Goal: Navigation & Orientation: Find specific page/section

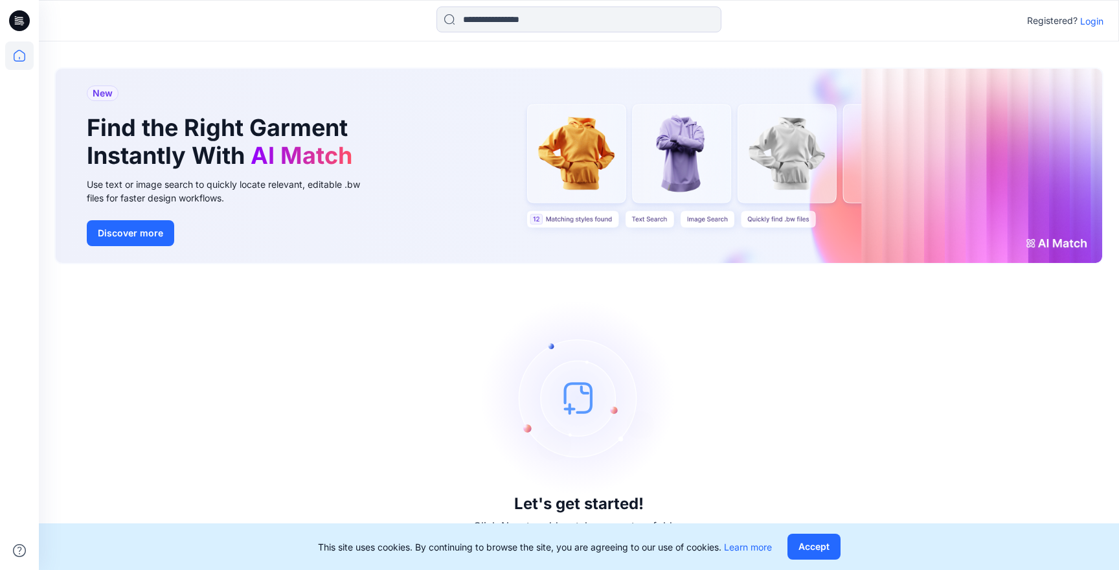
click at [21, 15] on icon at bounding box center [19, 20] width 21 height 21
click at [17, 56] on icon at bounding box center [19, 55] width 29 height 29
click at [1103, 19] on p "Login" at bounding box center [1092, 21] width 23 height 14
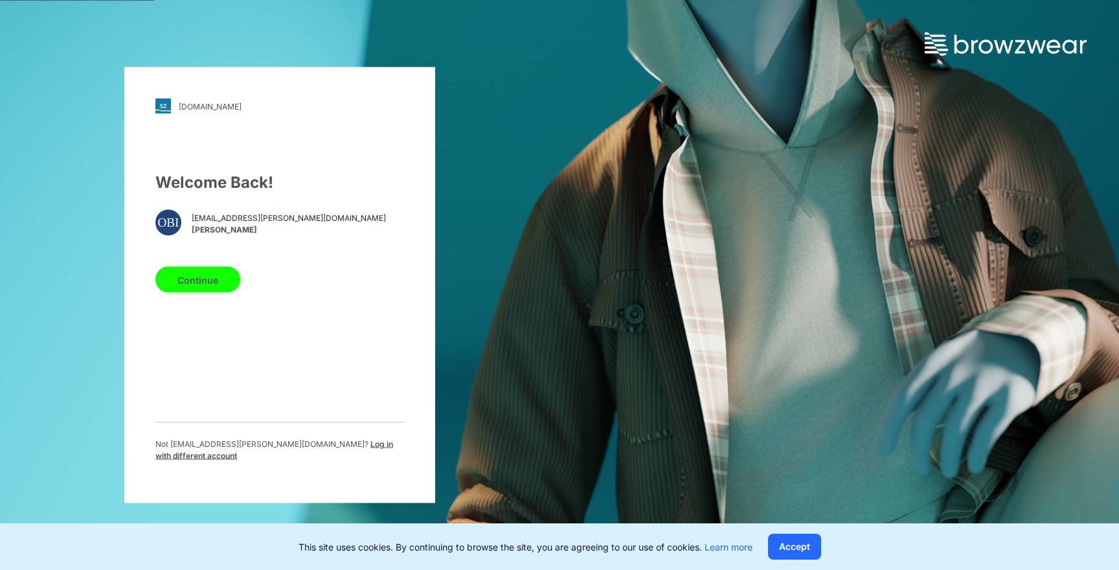
click at [213, 280] on button "Continue" at bounding box center [197, 280] width 85 height 26
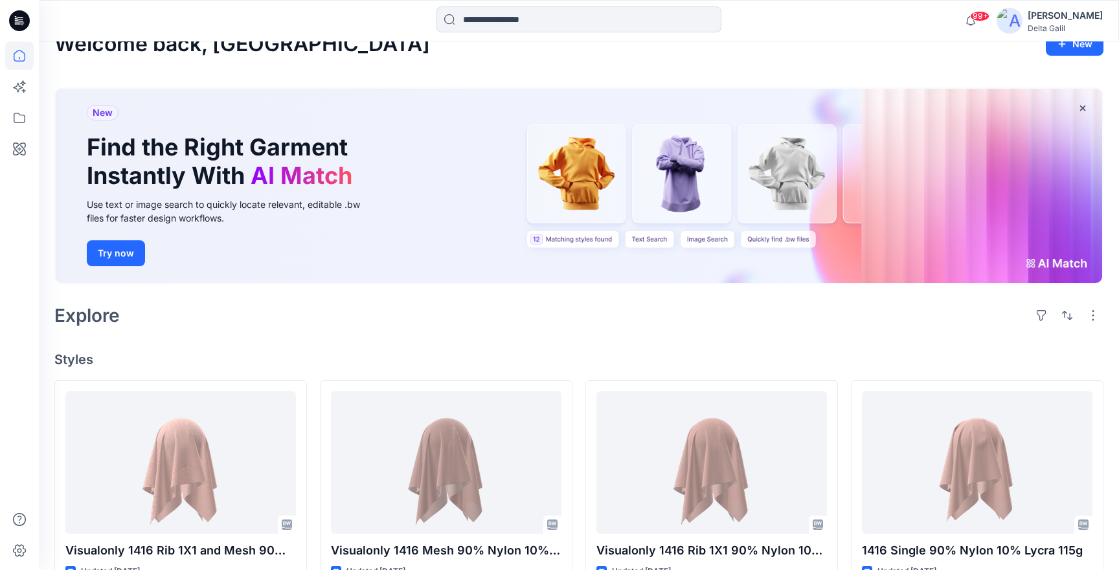
scroll to position [49, 0]
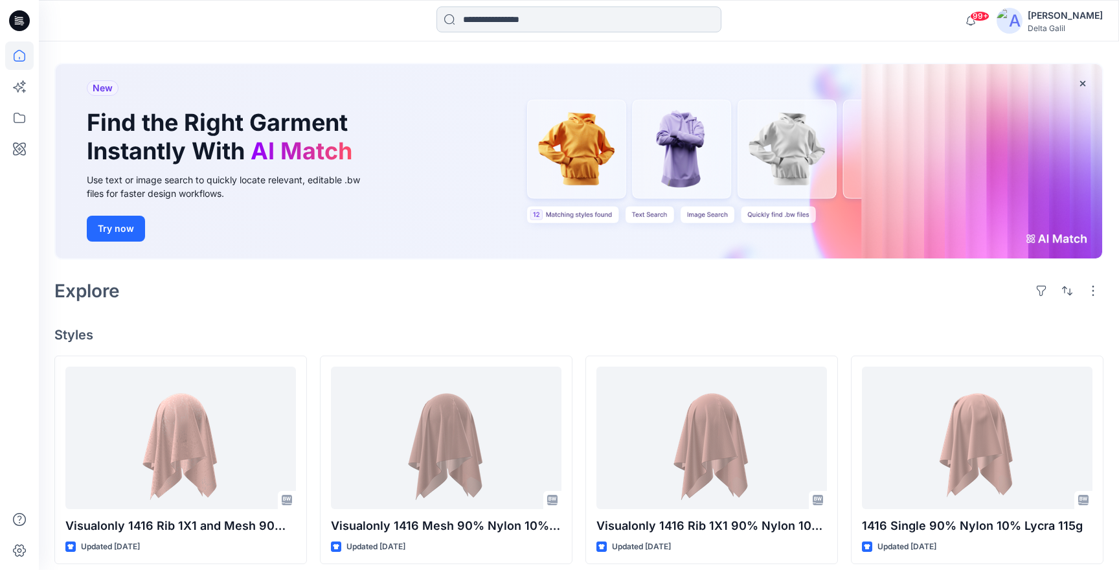
click at [513, 22] on input at bounding box center [579, 19] width 285 height 26
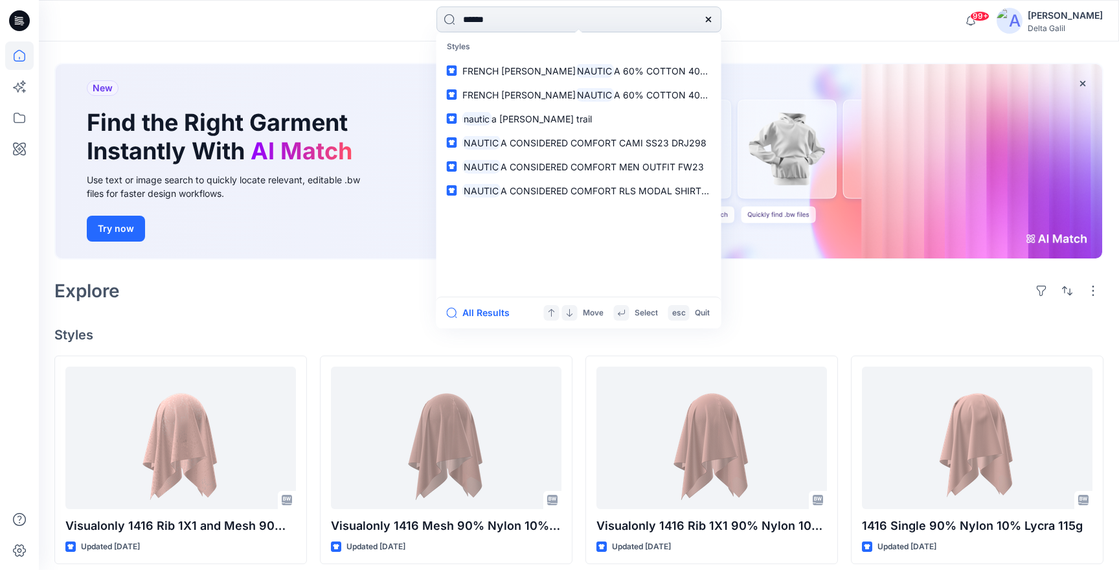
type input "*******"
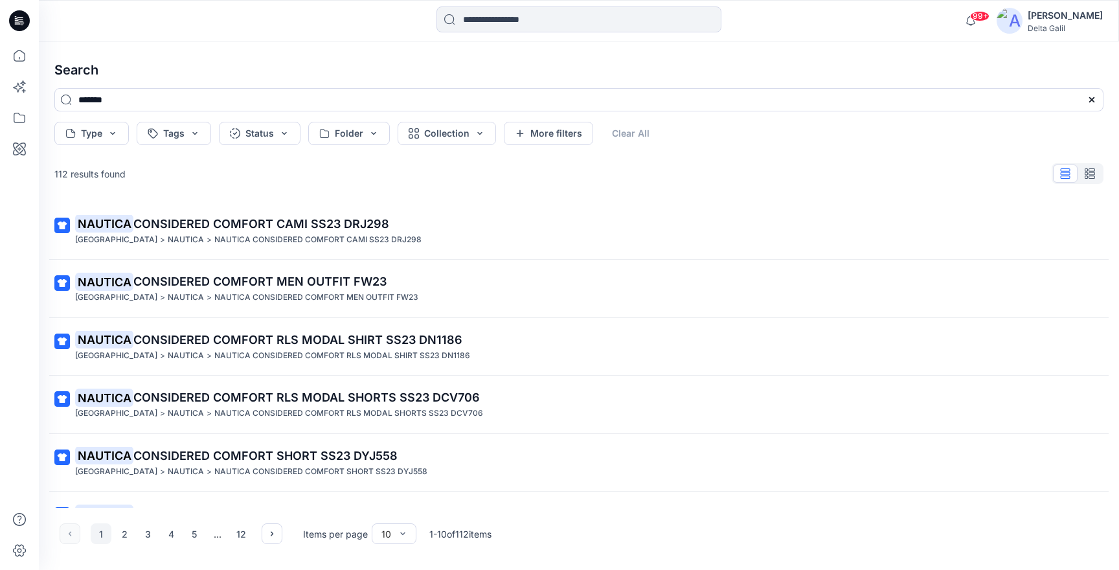
scroll to position [175, 0]
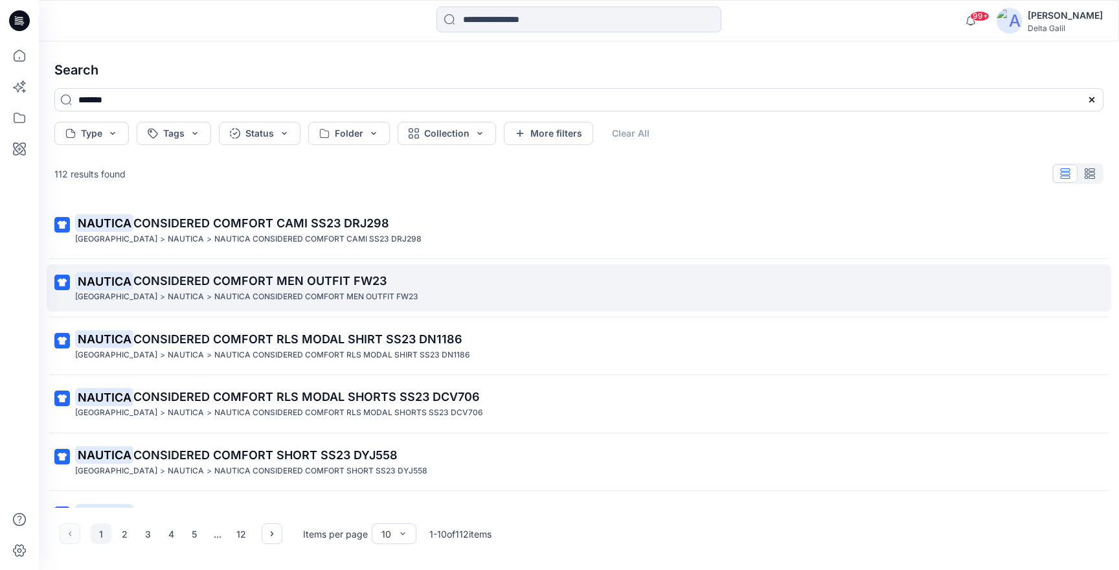
click at [266, 280] on span "CONSIDERED COMFORT MEN OUTFIT FW23" at bounding box center [259, 281] width 253 height 14
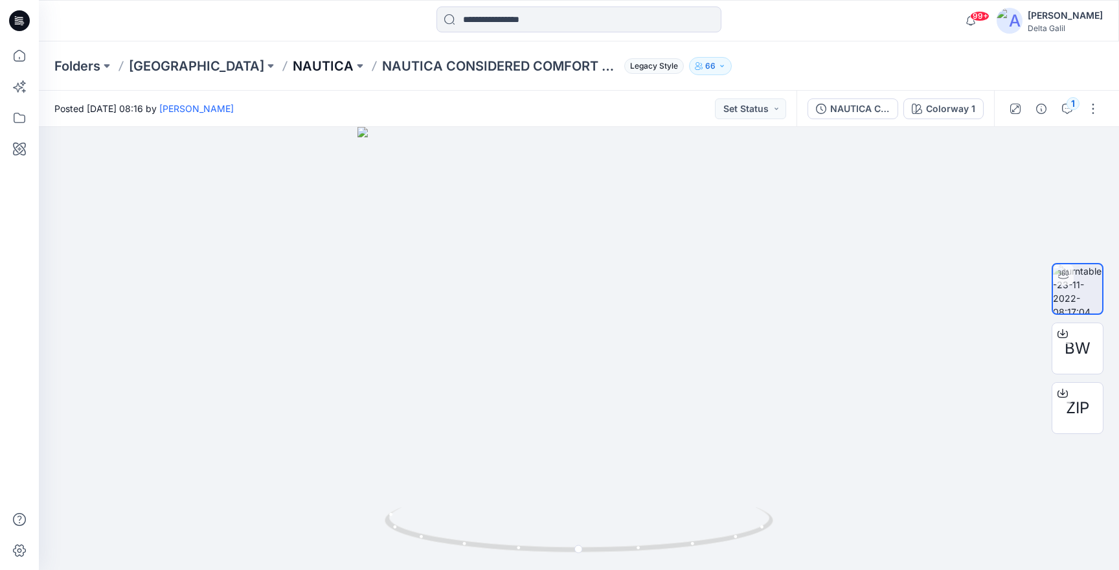
click at [293, 63] on p "NAUTICA" at bounding box center [323, 66] width 61 height 18
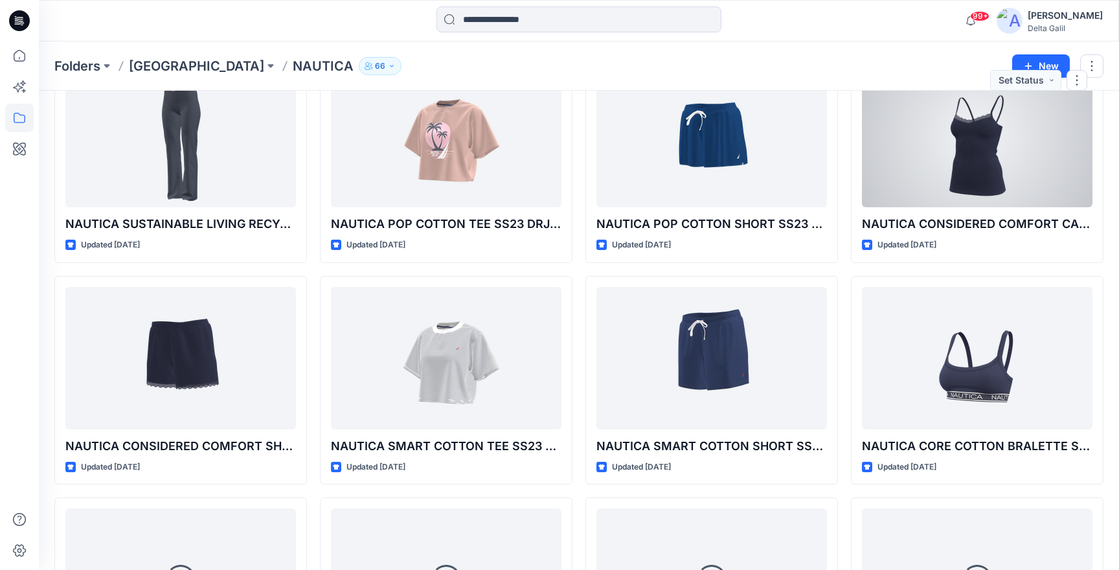
scroll to position [3654, 0]
